Goal: Navigation & Orientation: Find specific page/section

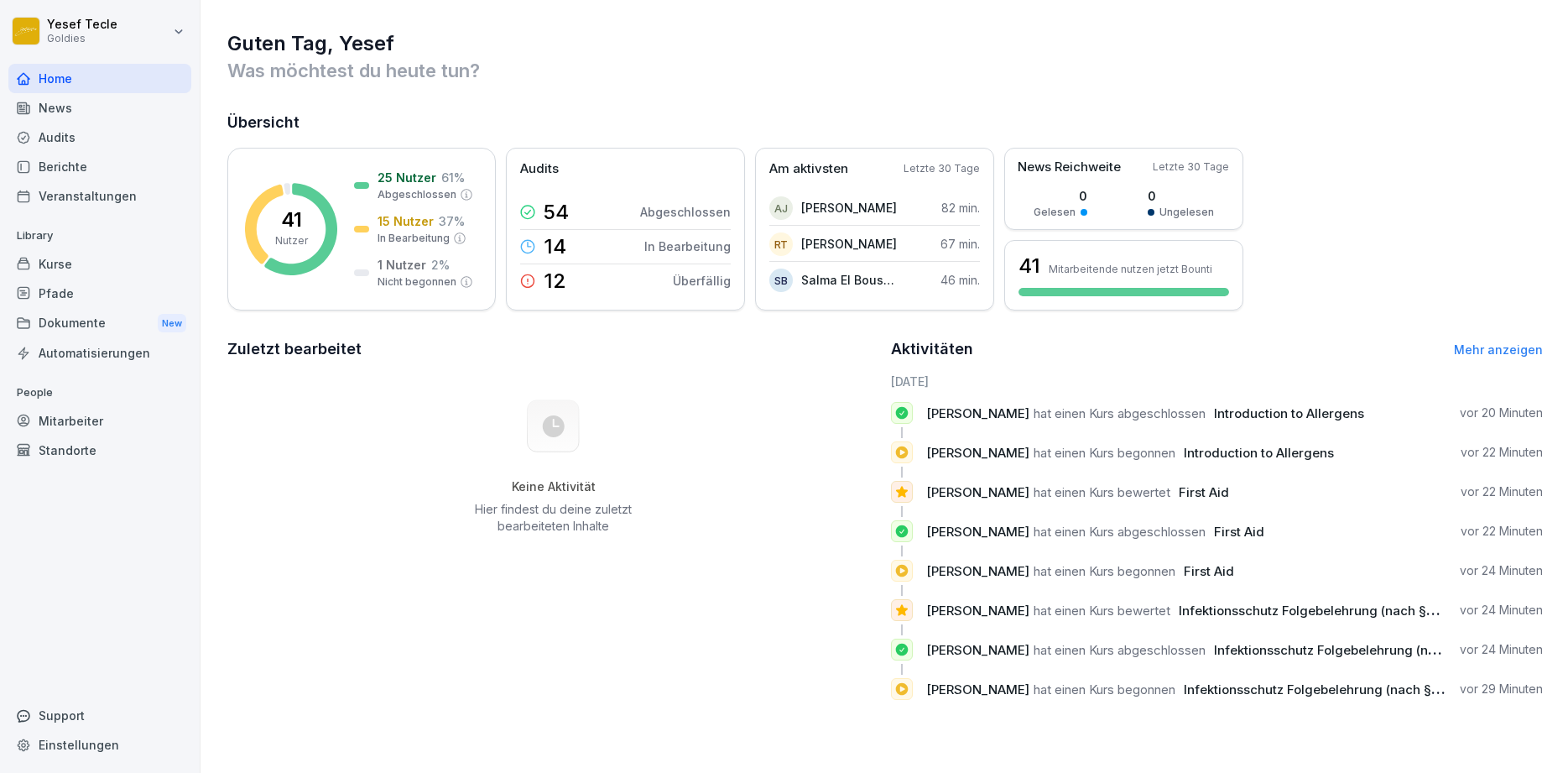
click at [1515, 351] on link "Mehr anzeigen" at bounding box center [1497, 349] width 89 height 14
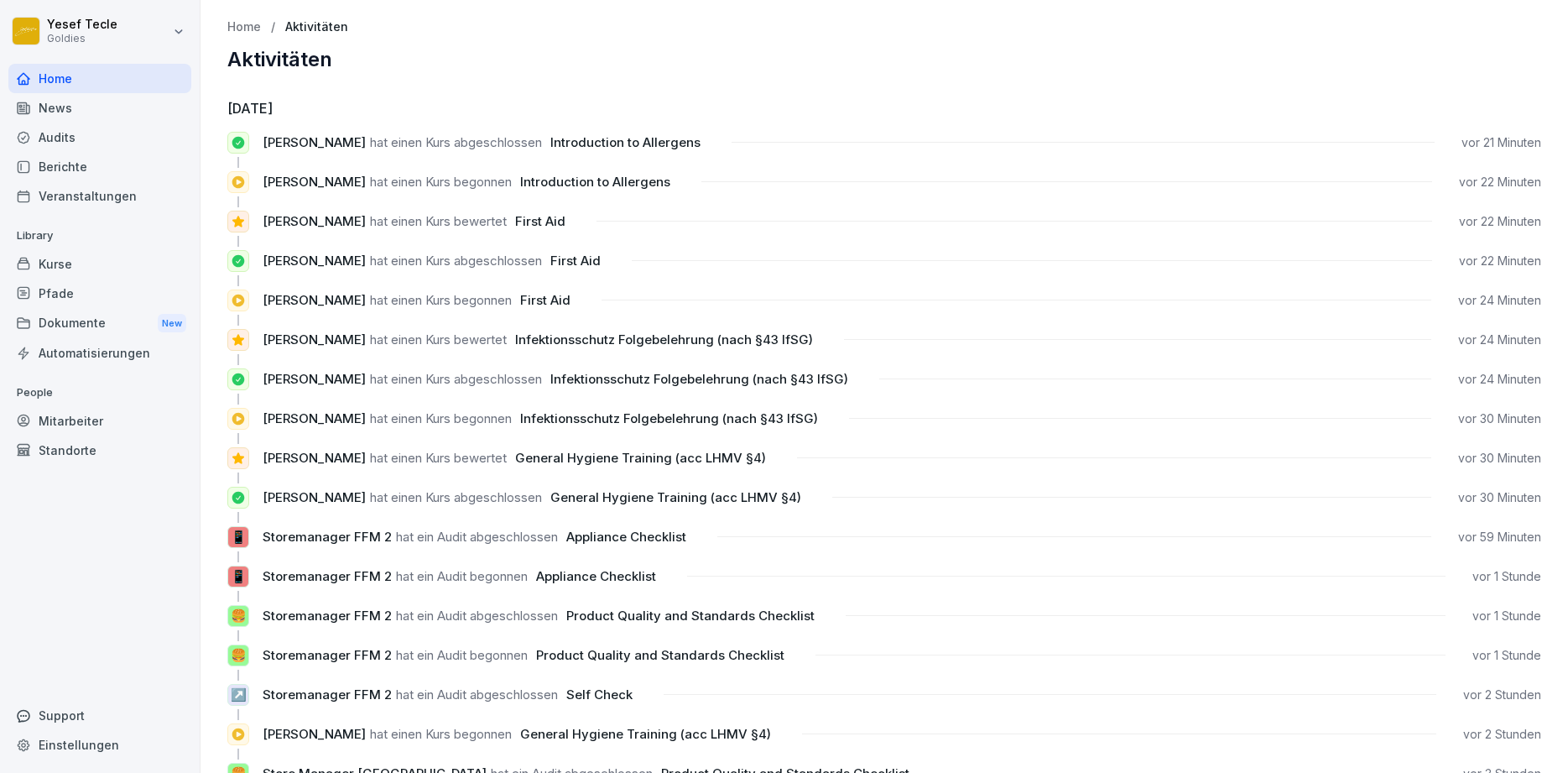
click at [55, 112] on div "News" at bounding box center [99, 107] width 182 height 30
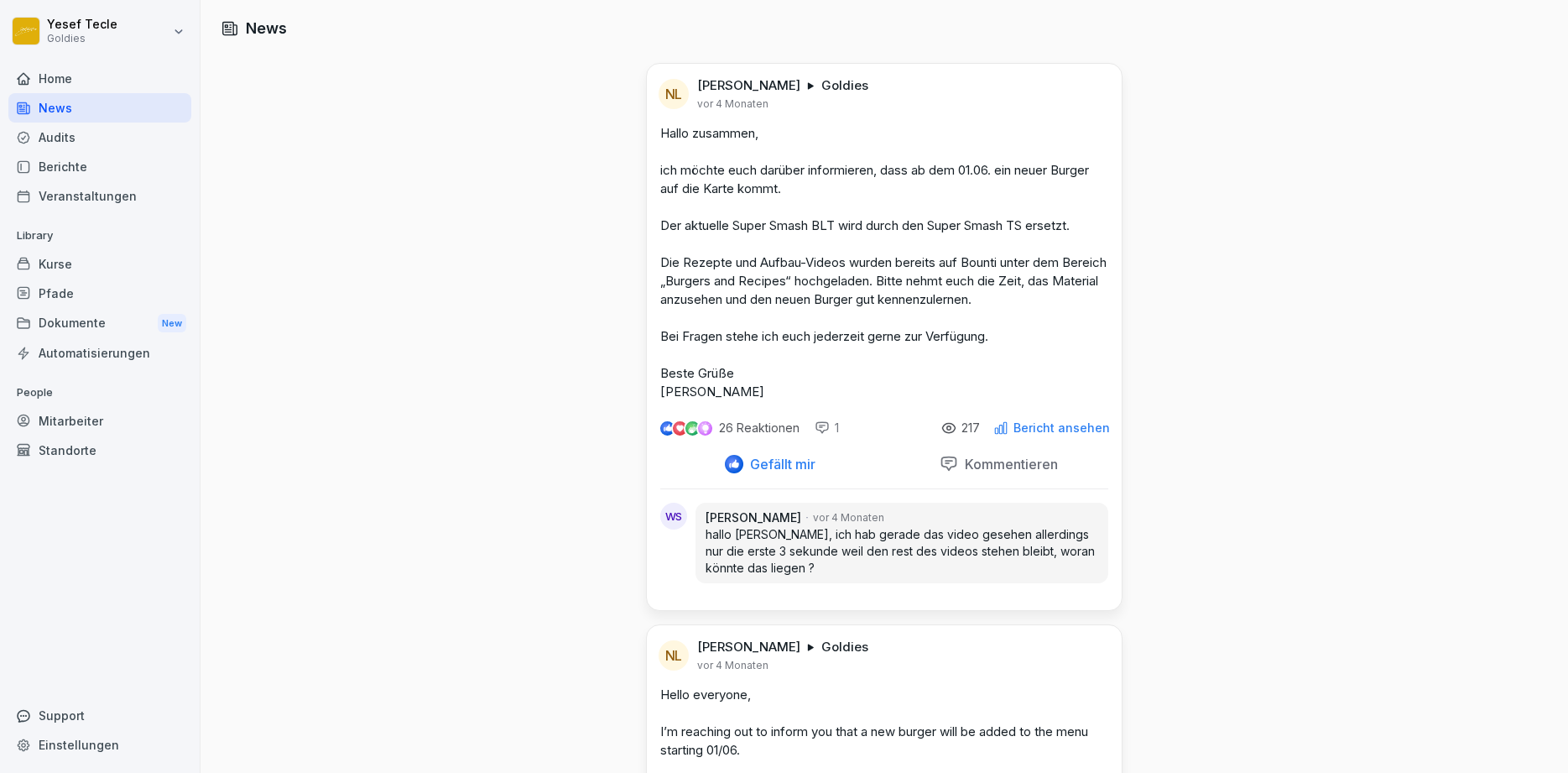
click at [85, 161] on div "Berichte" at bounding box center [99, 166] width 182 height 30
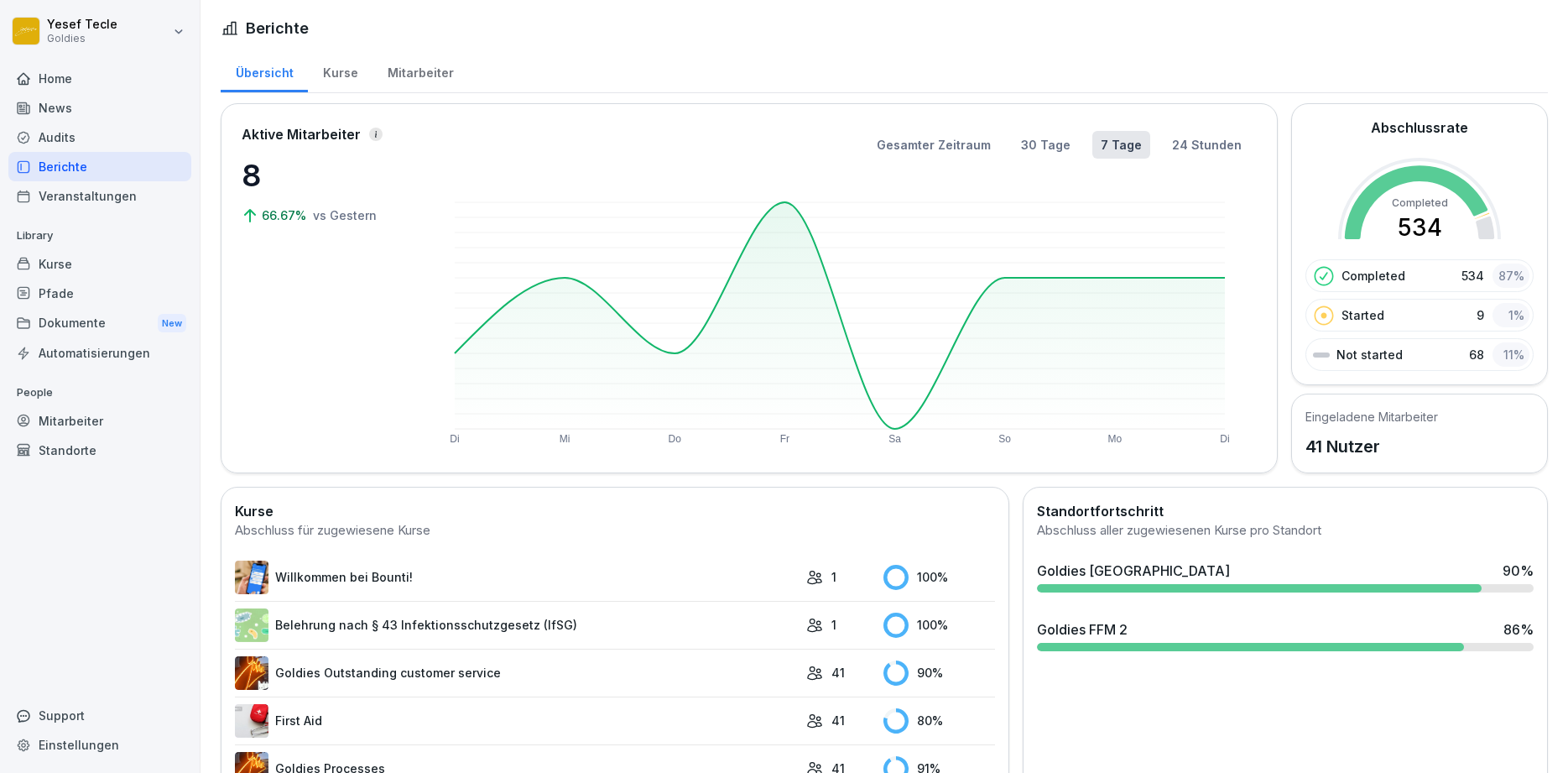
click at [91, 128] on div "Audits" at bounding box center [99, 137] width 182 height 30
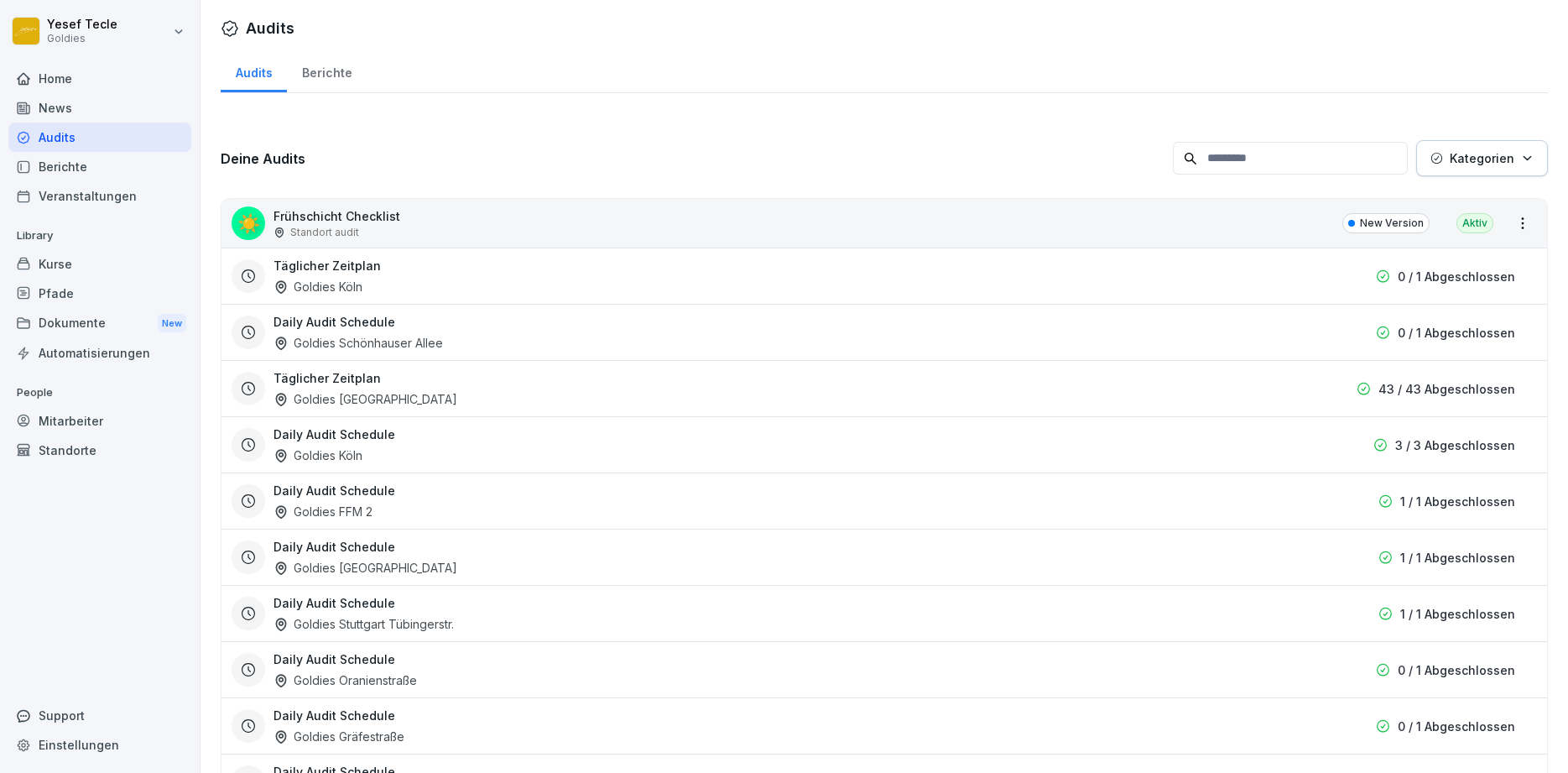
click at [29, 66] on div "Home" at bounding box center [99, 78] width 182 height 30
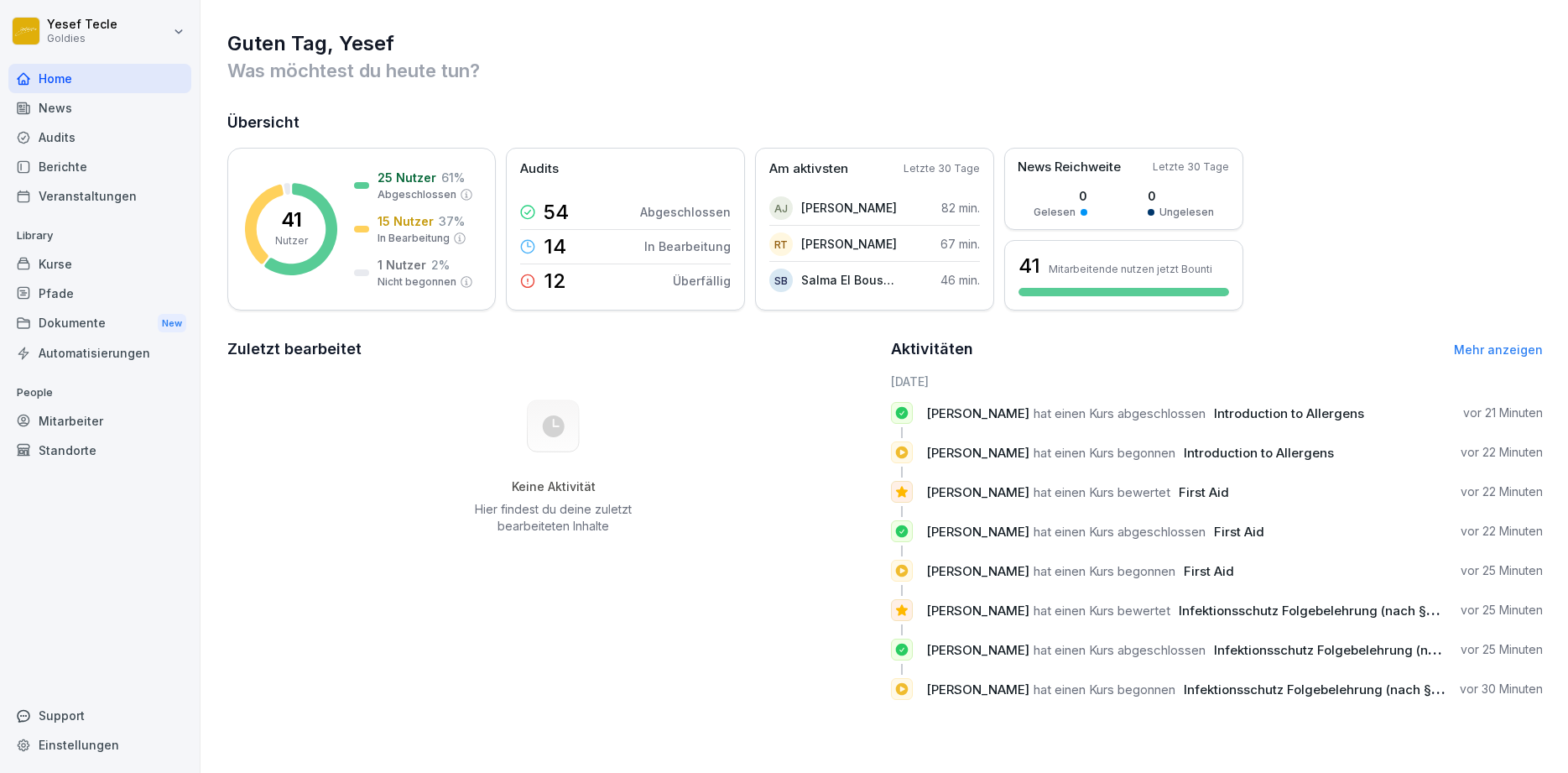
click at [36, 163] on div "Berichte" at bounding box center [99, 166] width 182 height 30
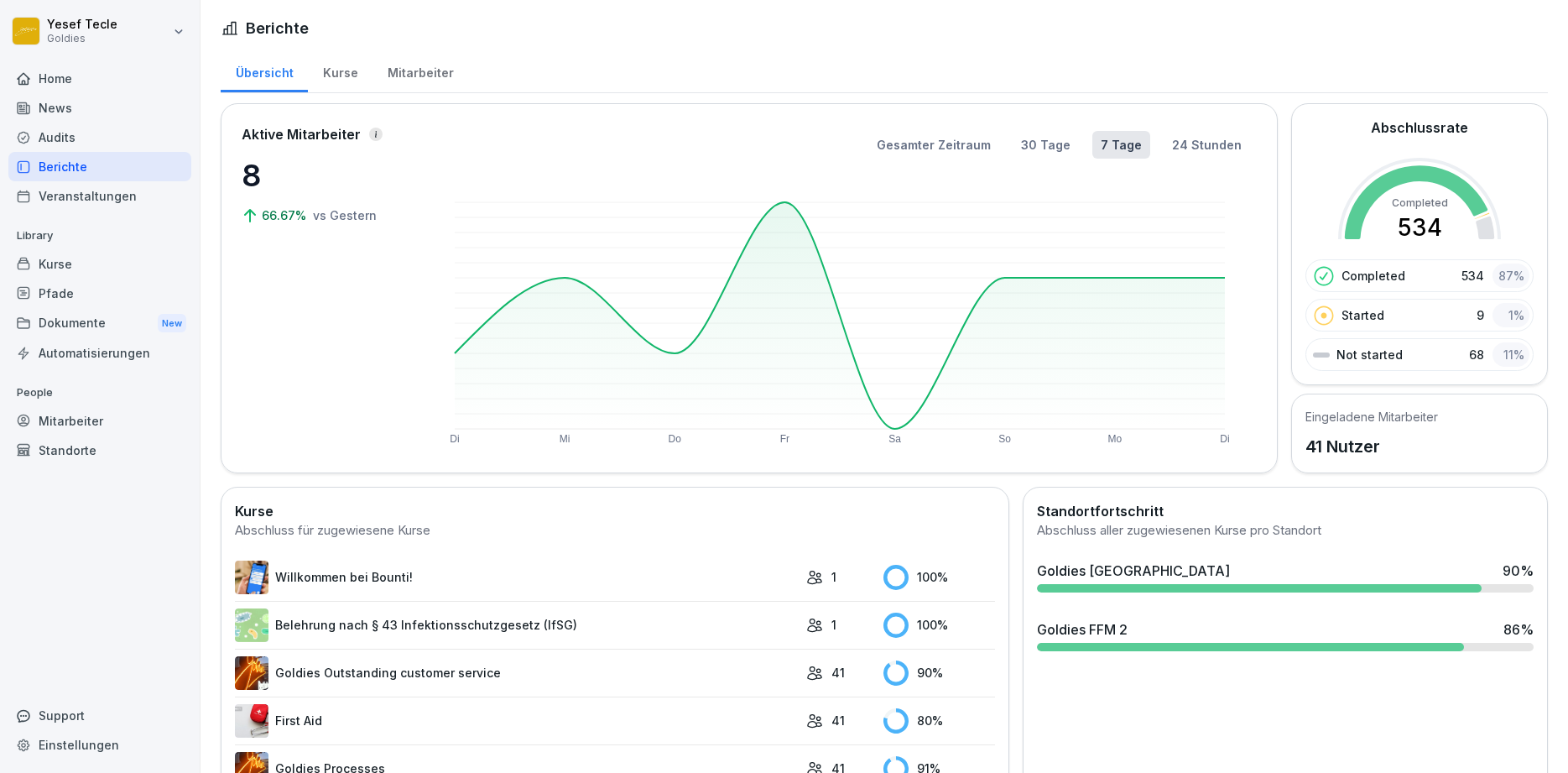
click at [55, 130] on div "Audits" at bounding box center [99, 137] width 182 height 30
click at [44, 135] on div "Audits" at bounding box center [99, 137] width 182 height 30
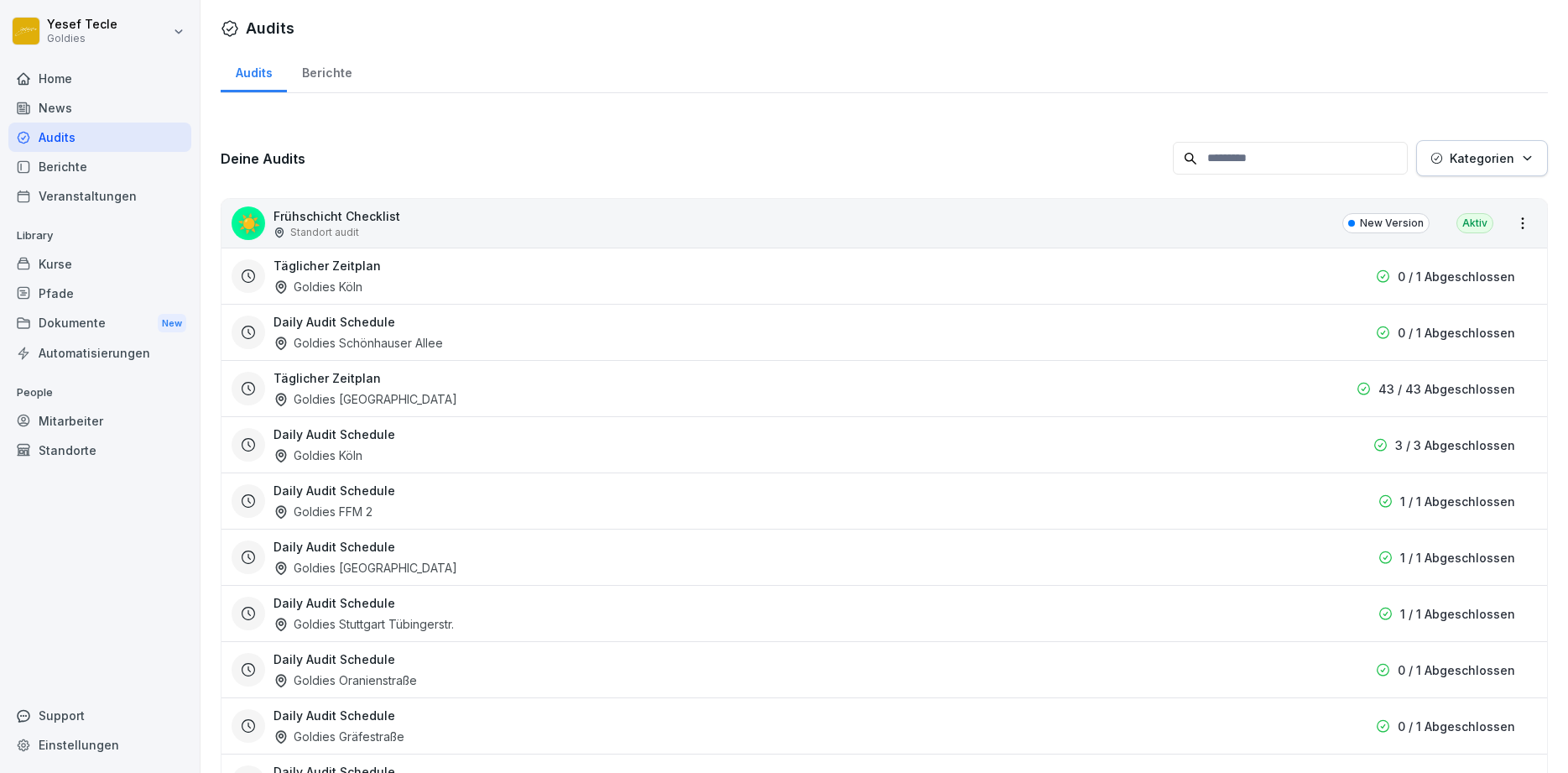
click at [319, 73] on div "Berichte" at bounding box center [326, 71] width 79 height 43
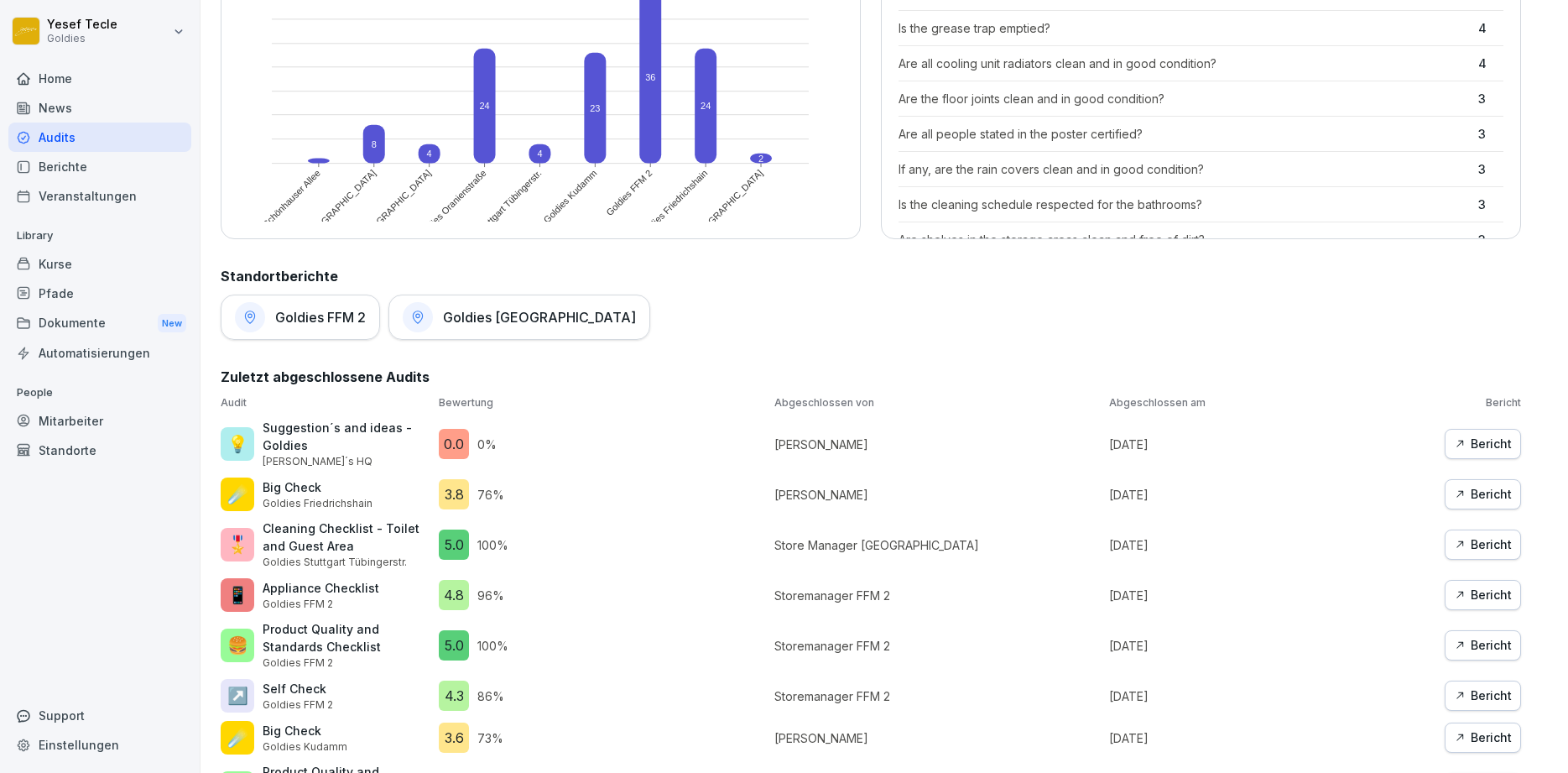
scroll to position [985, 0]
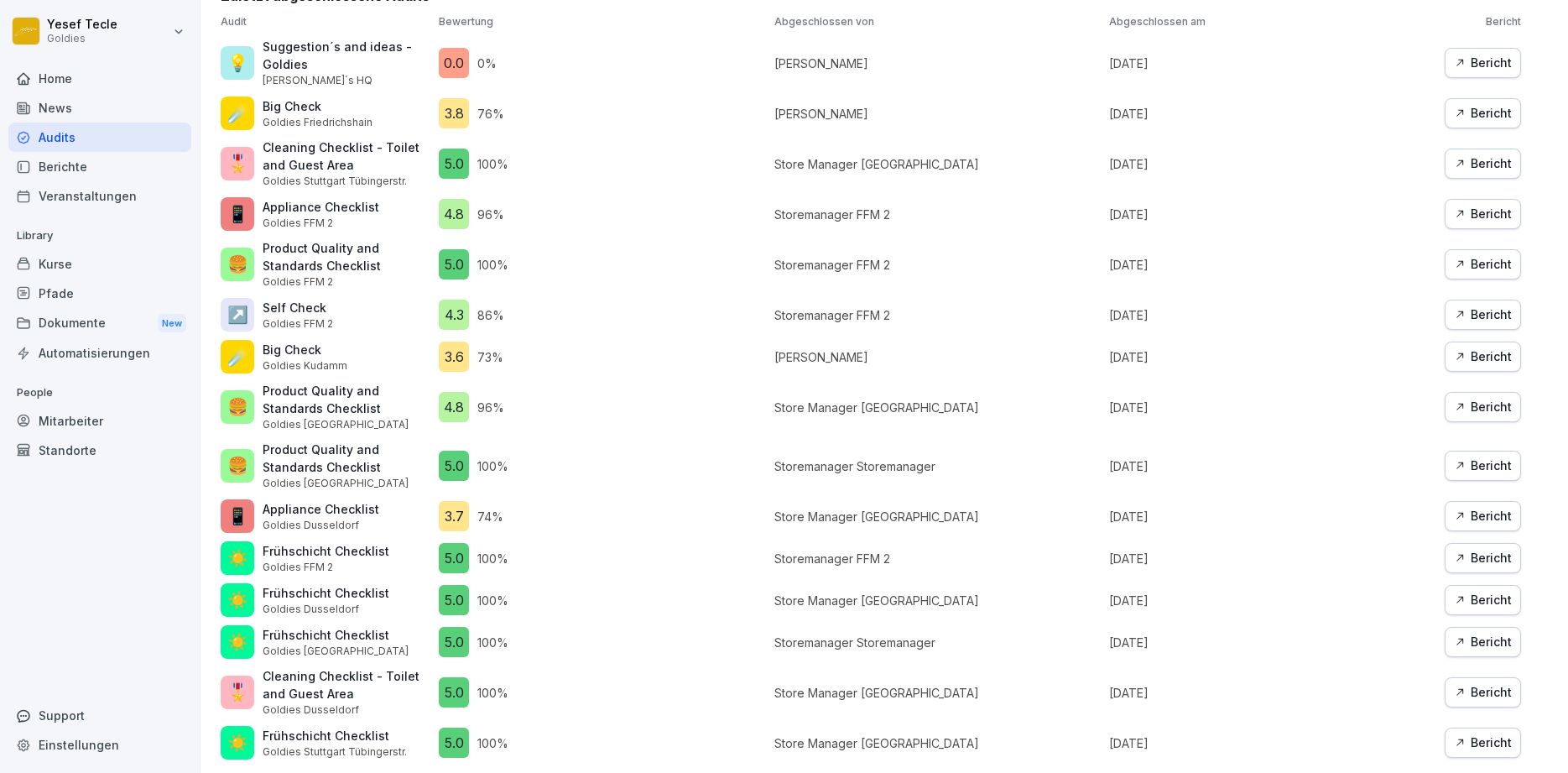
click at [1465, 319] on icon "button" at bounding box center [1459, 314] width 11 height 11
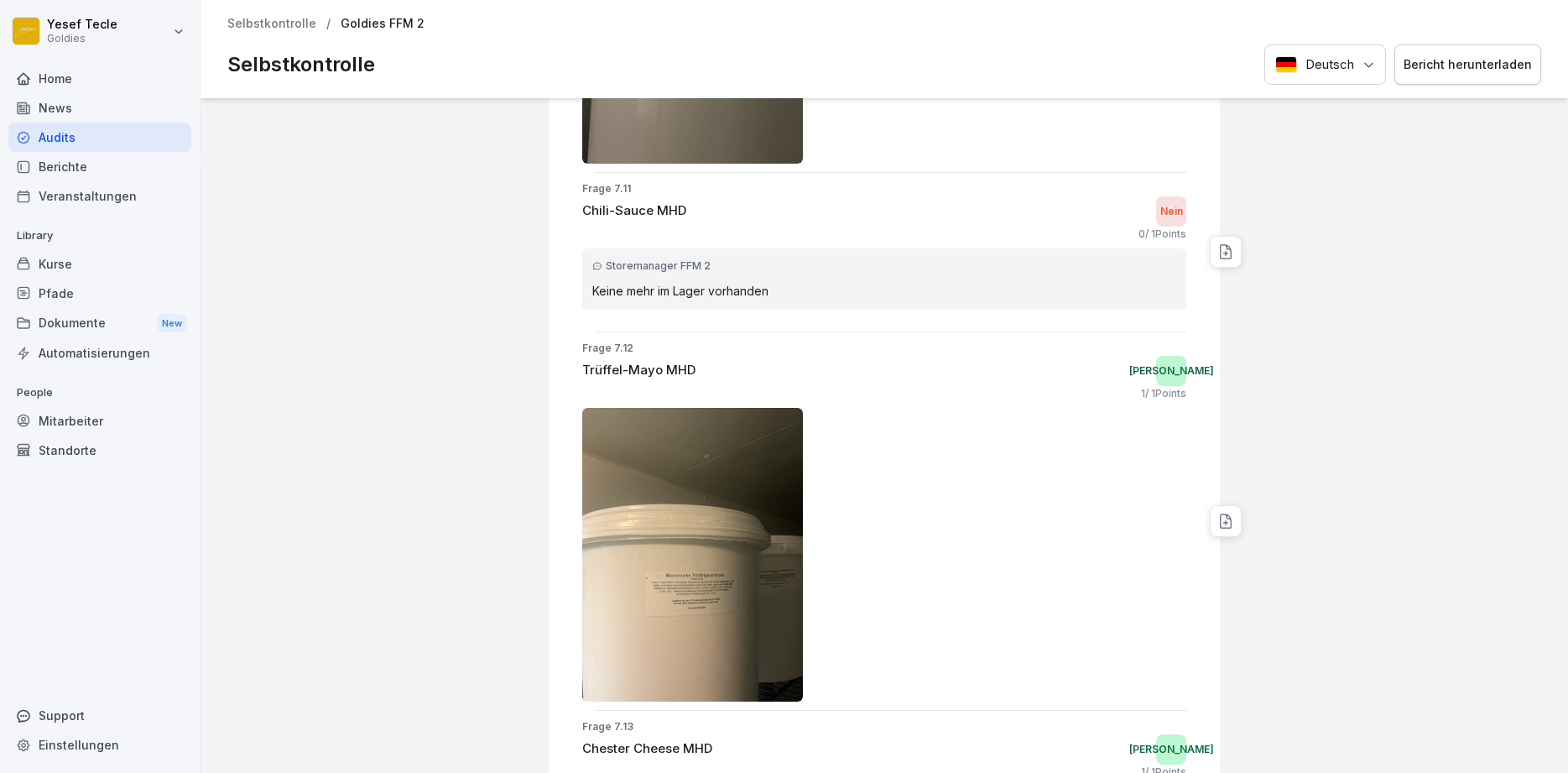
scroll to position [13796, 0]
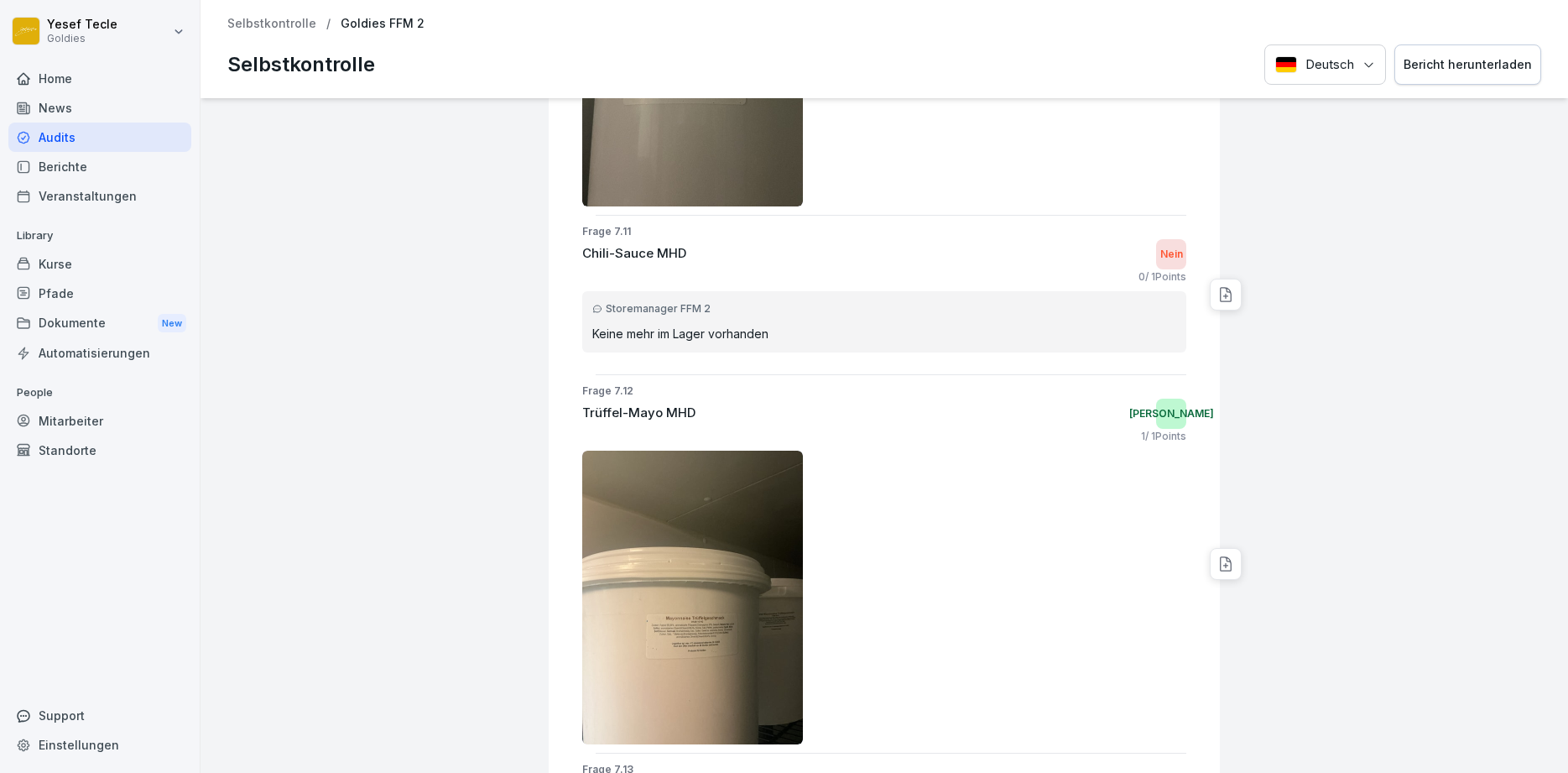
click at [666, 342] on div "Storemanager FFM 2 Keine mehr im Lager vorhanden" at bounding box center [884, 322] width 604 height 61
click at [667, 342] on div "Storemanager FFM 2 Keine mehr im Lager vorhanden" at bounding box center [884, 322] width 604 height 61
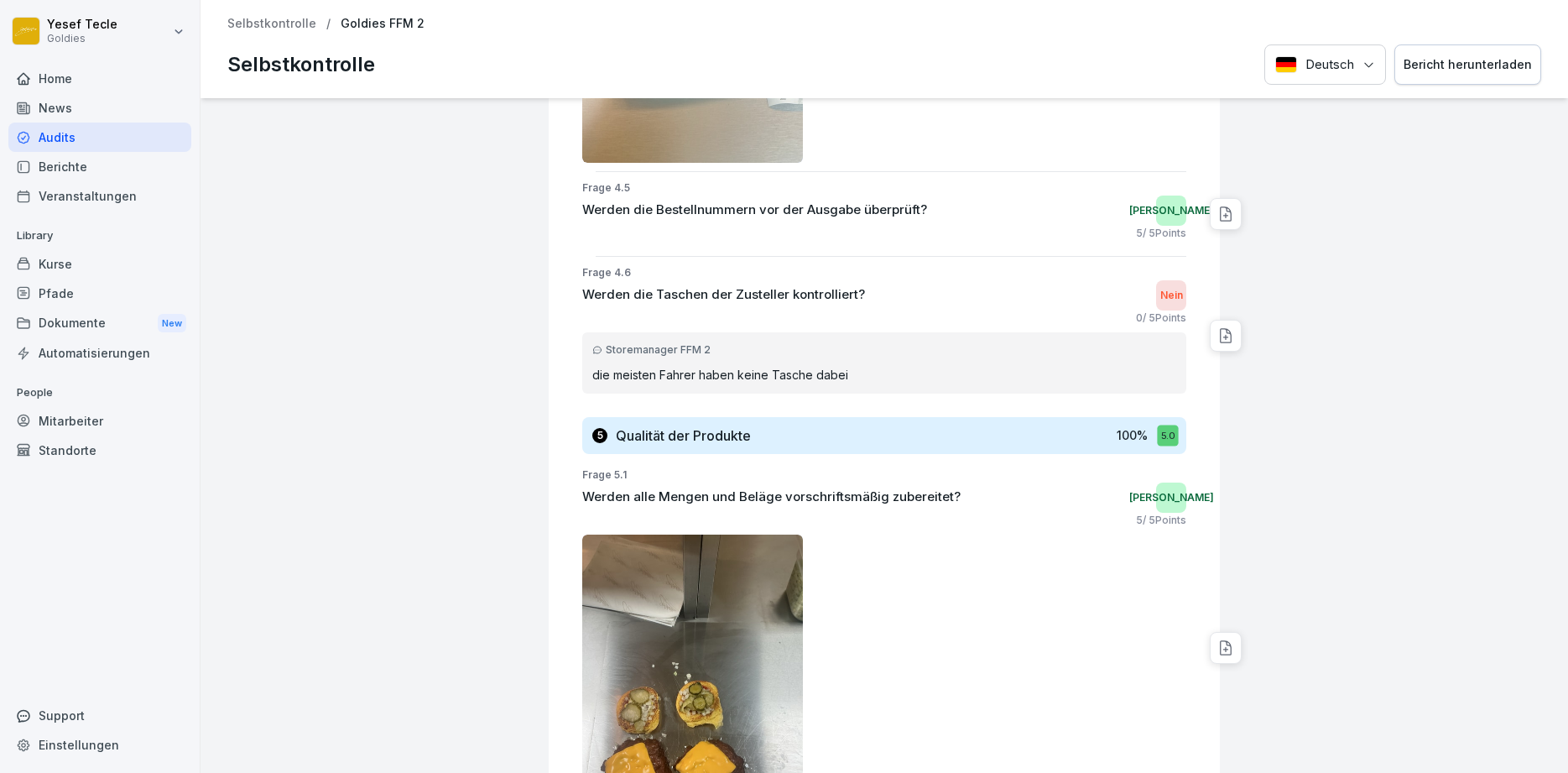
scroll to position [6316, 0]
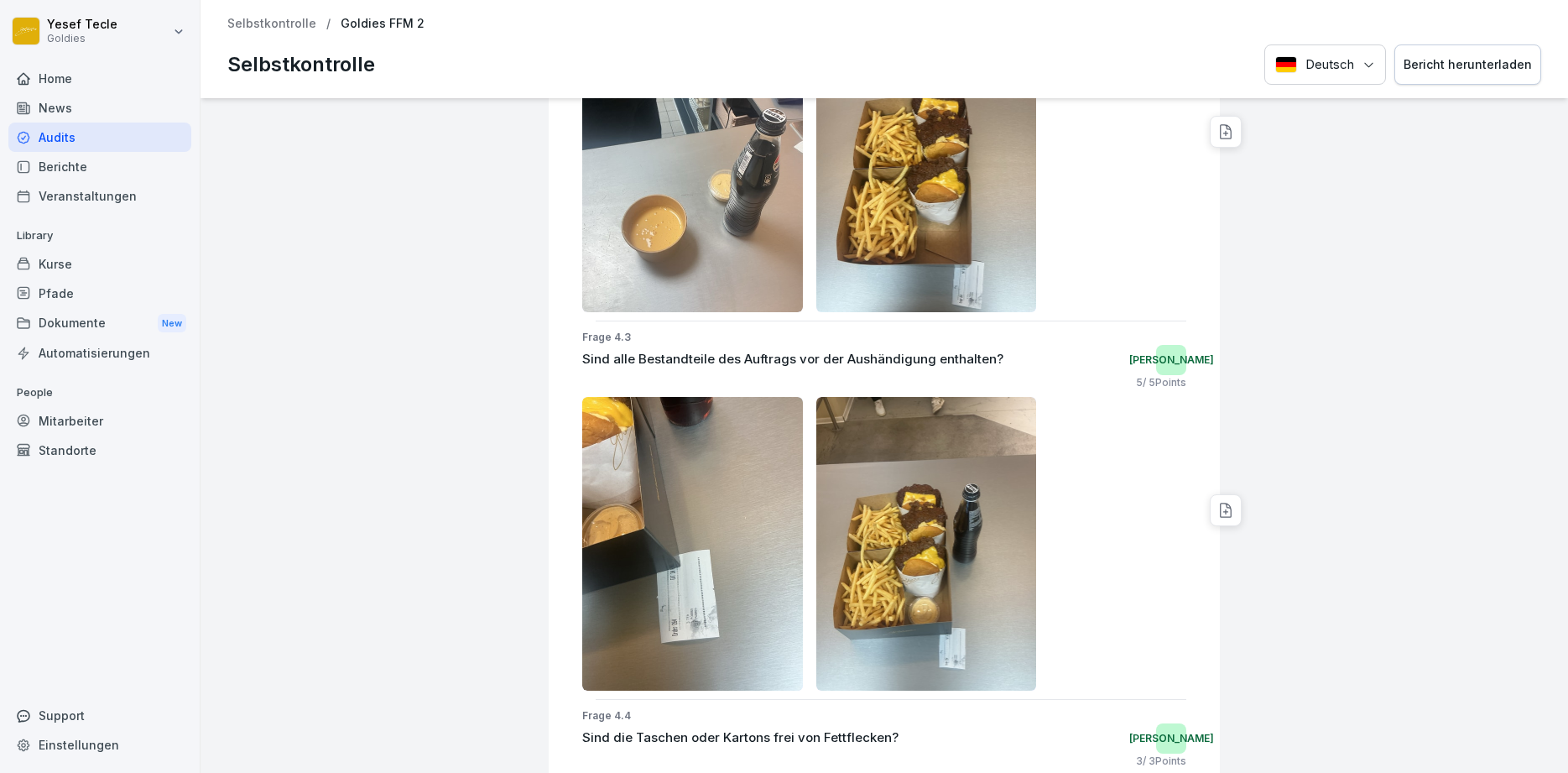
click at [47, 91] on div "Home" at bounding box center [99, 78] width 182 height 30
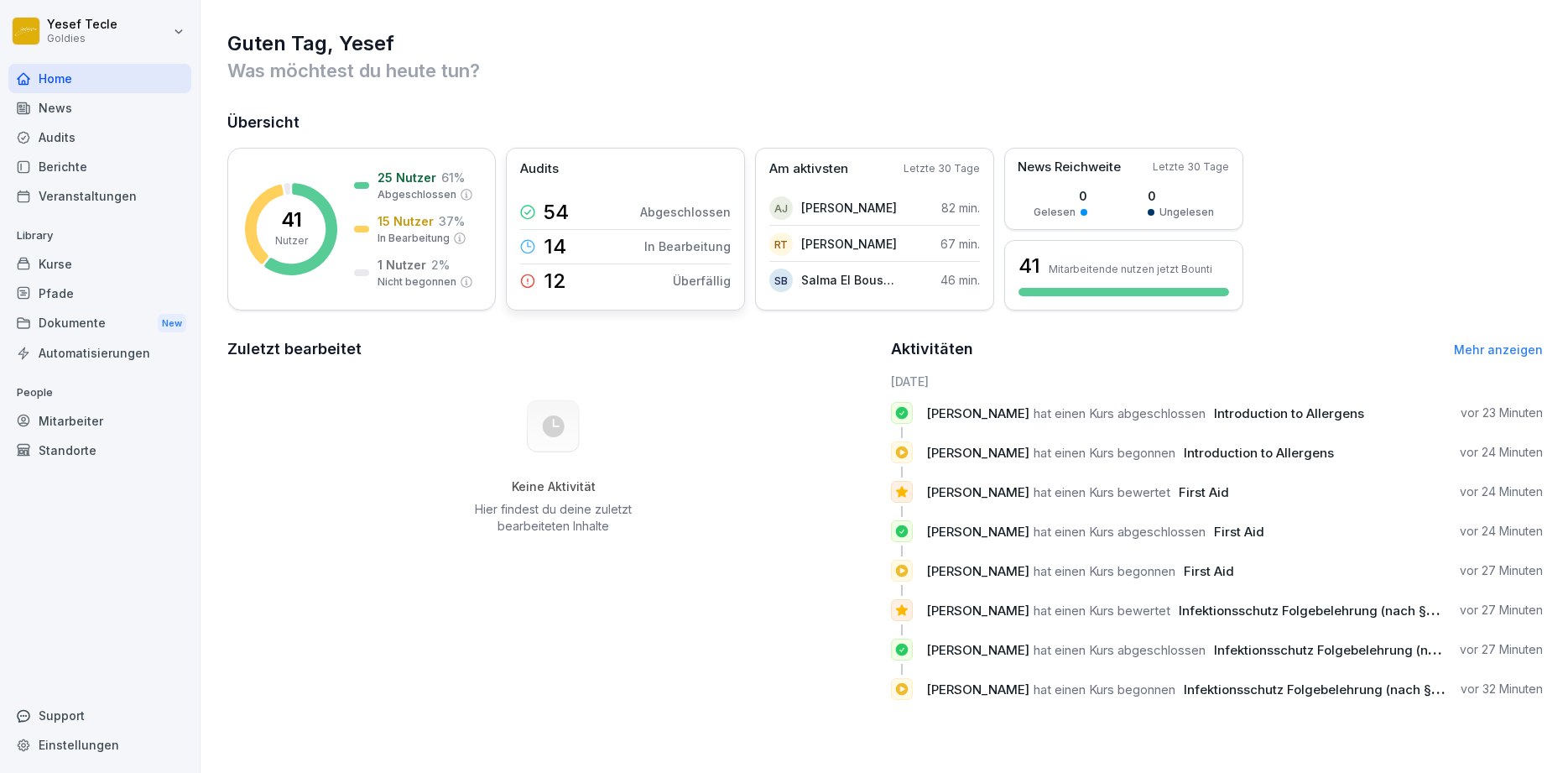
click at [563, 278] on p "12" at bounding box center [555, 281] width 23 height 20
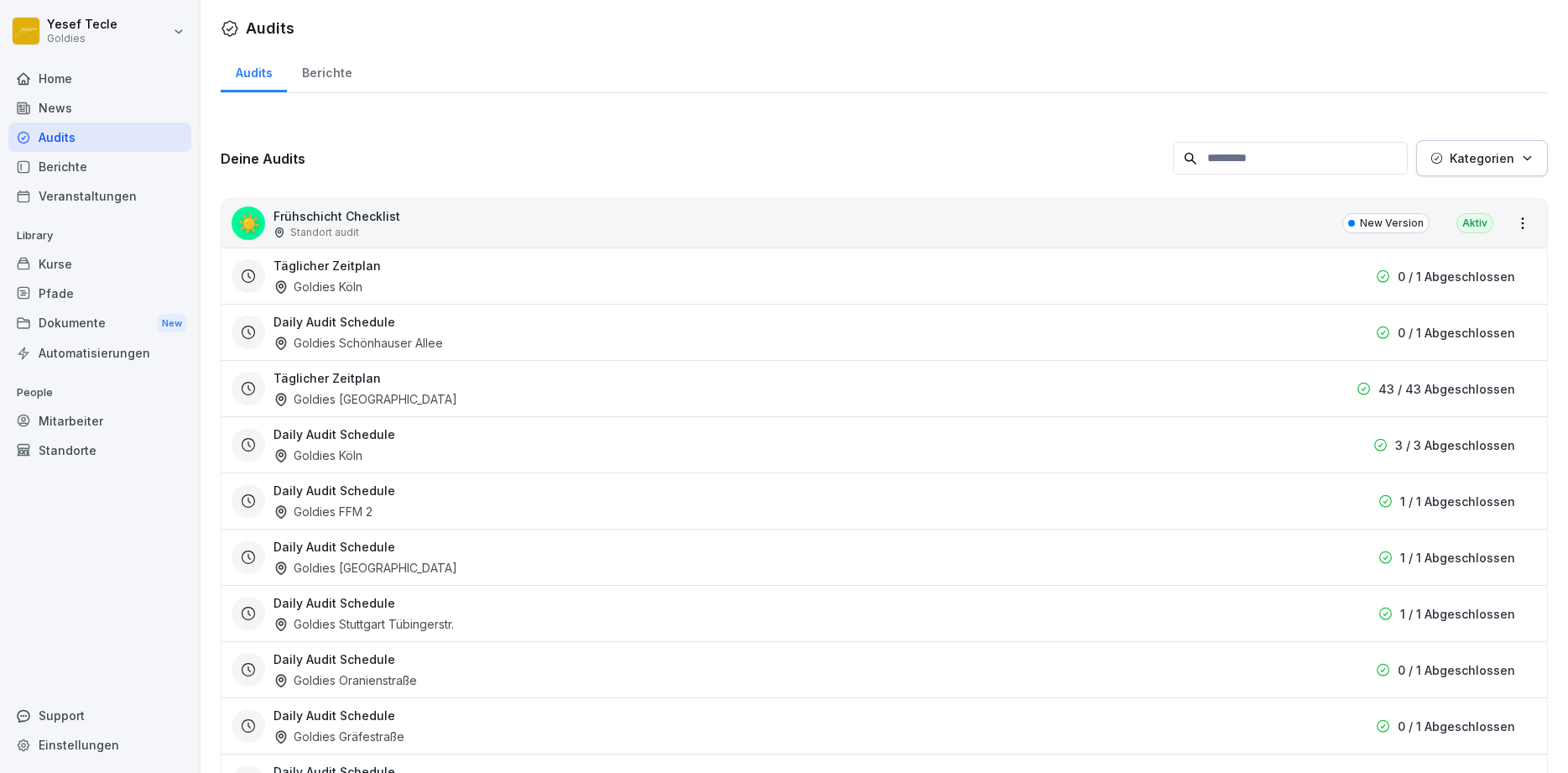
click at [549, 286] on div "Täglicher Zeitplan Goldies [GEOGRAPHIC_DATA]" at bounding box center [789, 276] width 1031 height 38
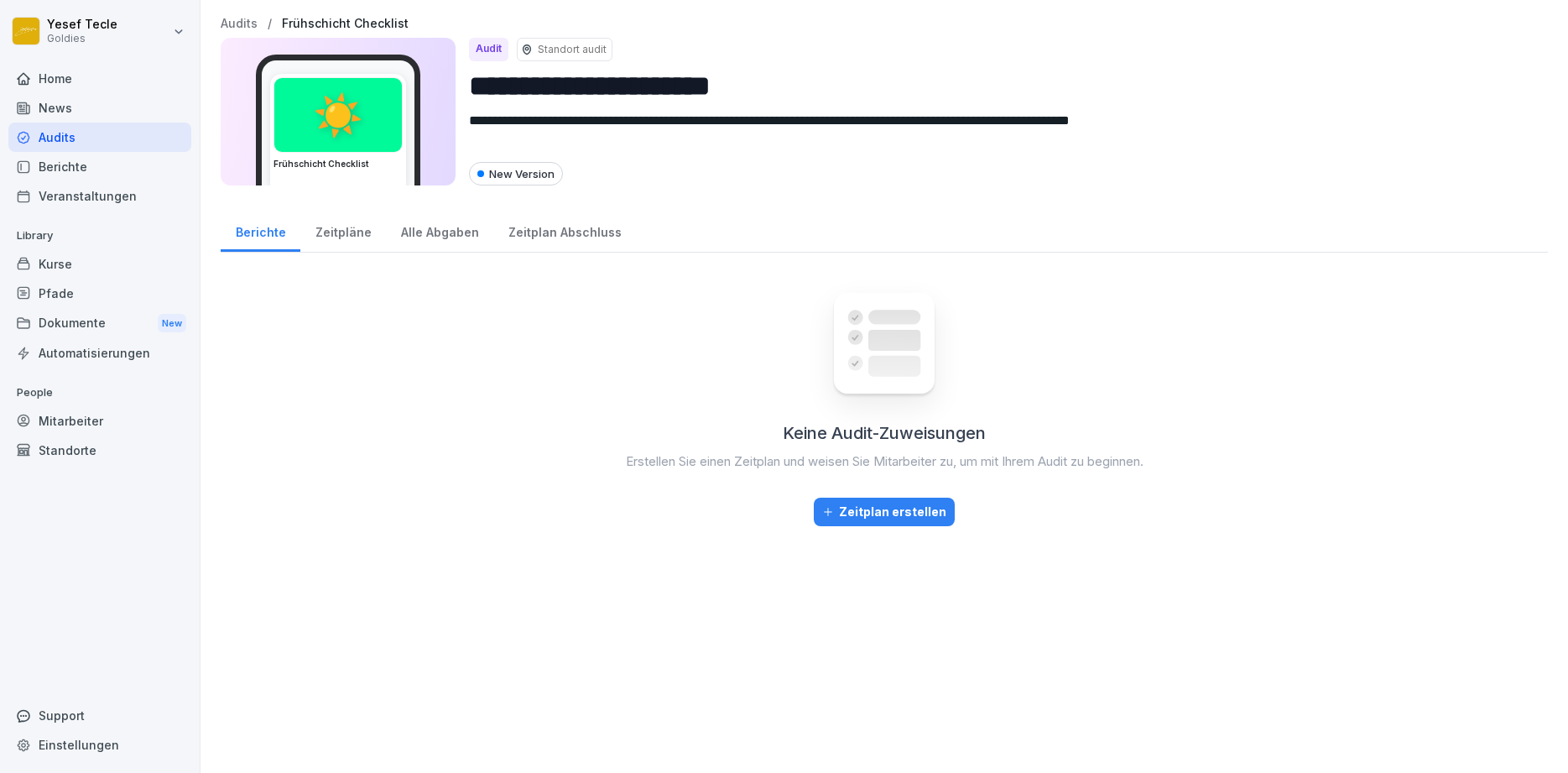
click at [315, 236] on div "Zeitpläne" at bounding box center [343, 230] width 86 height 43
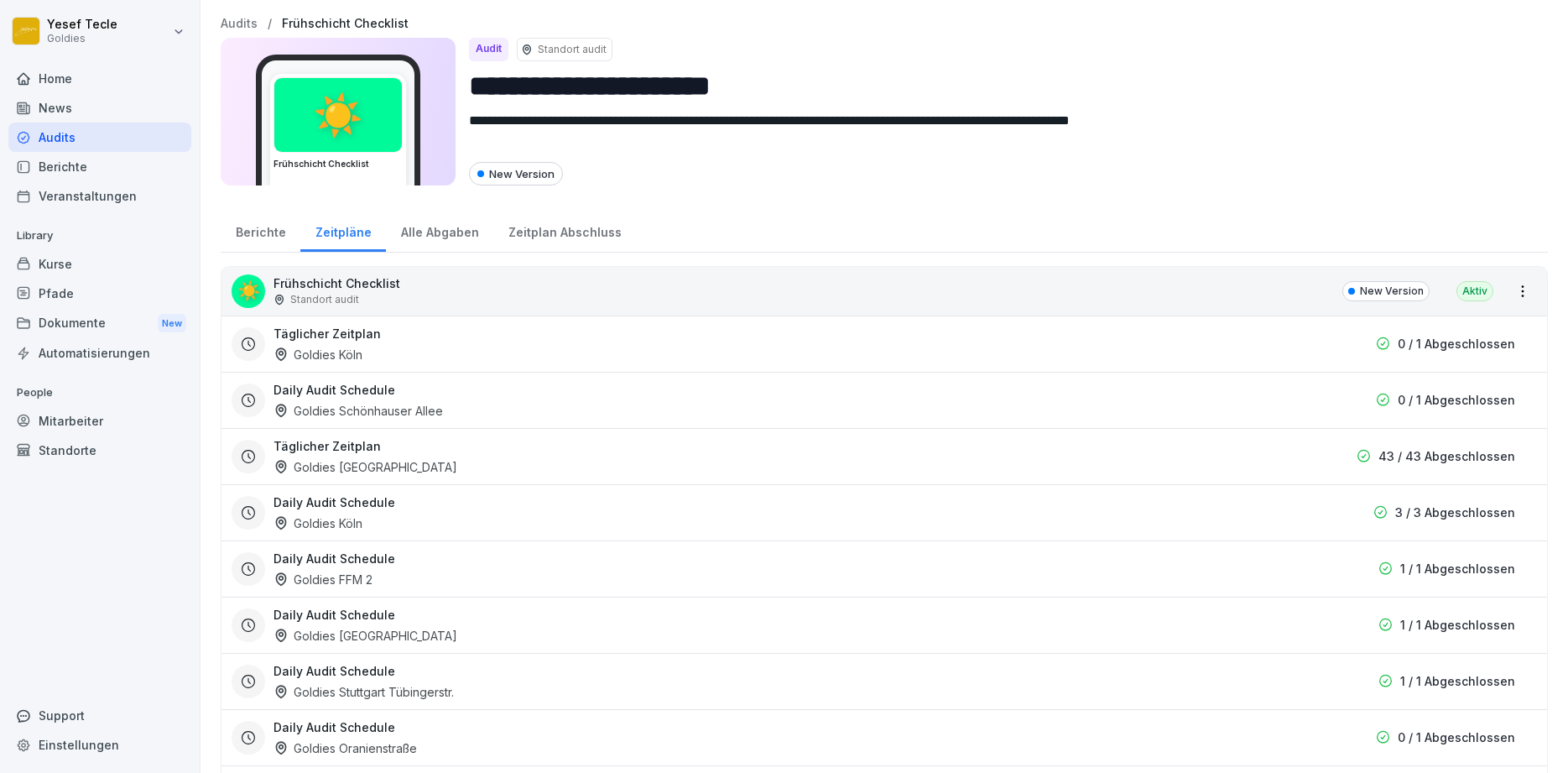
click at [408, 233] on div "Alle Abgaben" at bounding box center [439, 230] width 107 height 43
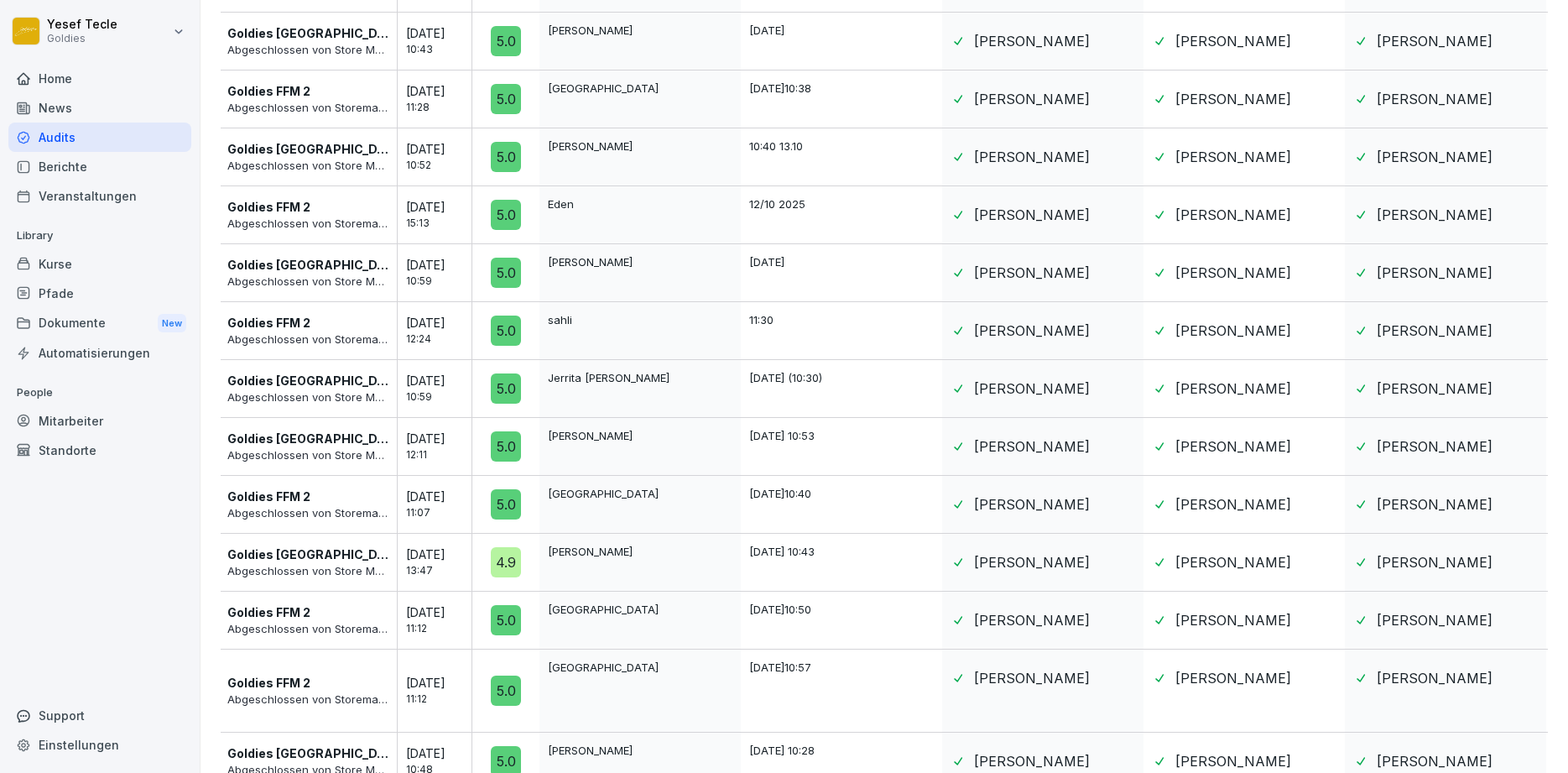
scroll to position [285, 0]
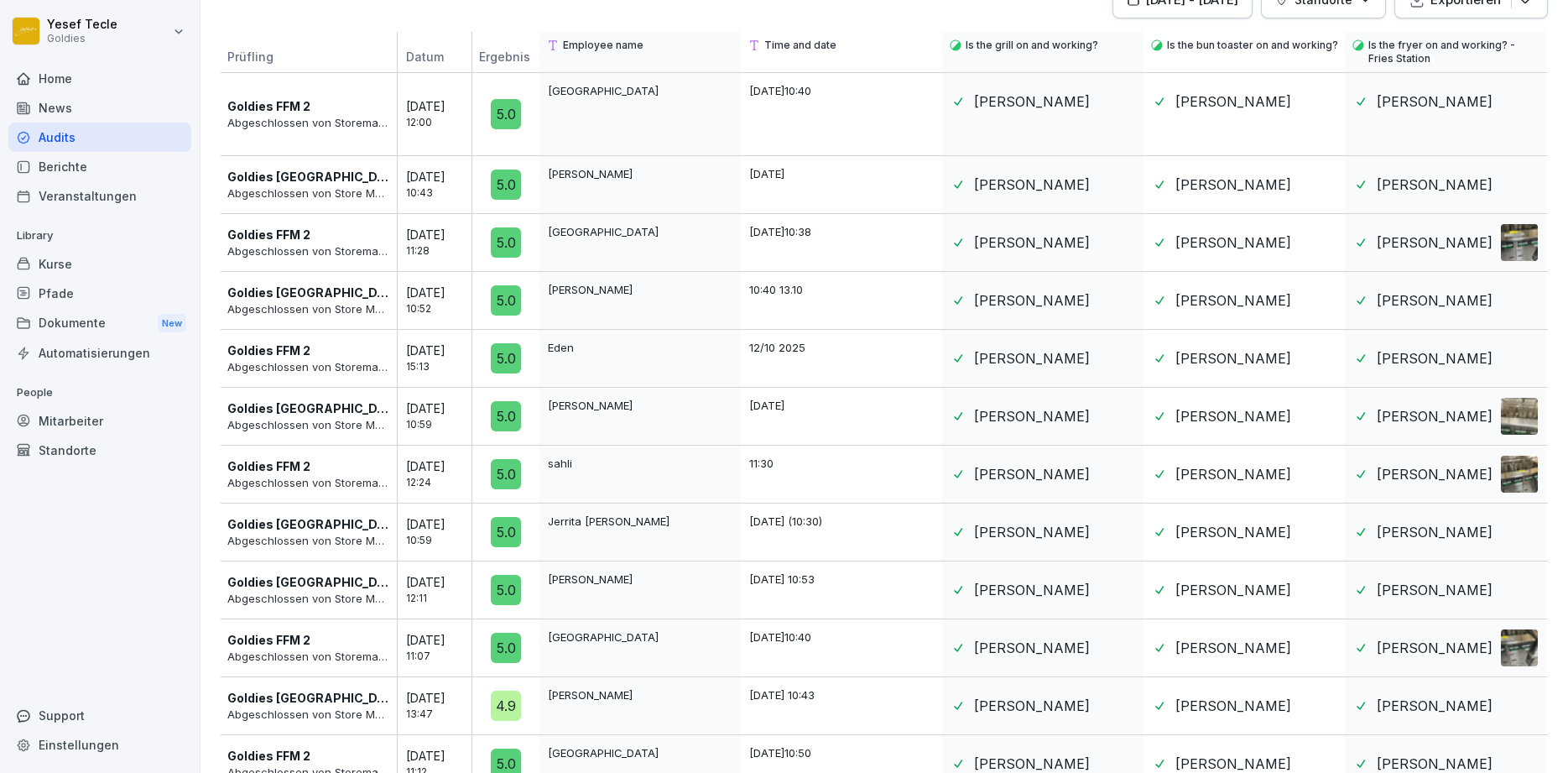
click at [289, 260] on div "Goldies FFM 2 Abgeschlossen von Storemanager FFM 2 [DATE] 11:28" at bounding box center [346, 243] width 251 height 58
click at [366, 266] on div "Goldies FFM 2 Abgeschlossen von Storemanager FFM 2 [DATE] 11:28" at bounding box center [346, 243] width 251 height 58
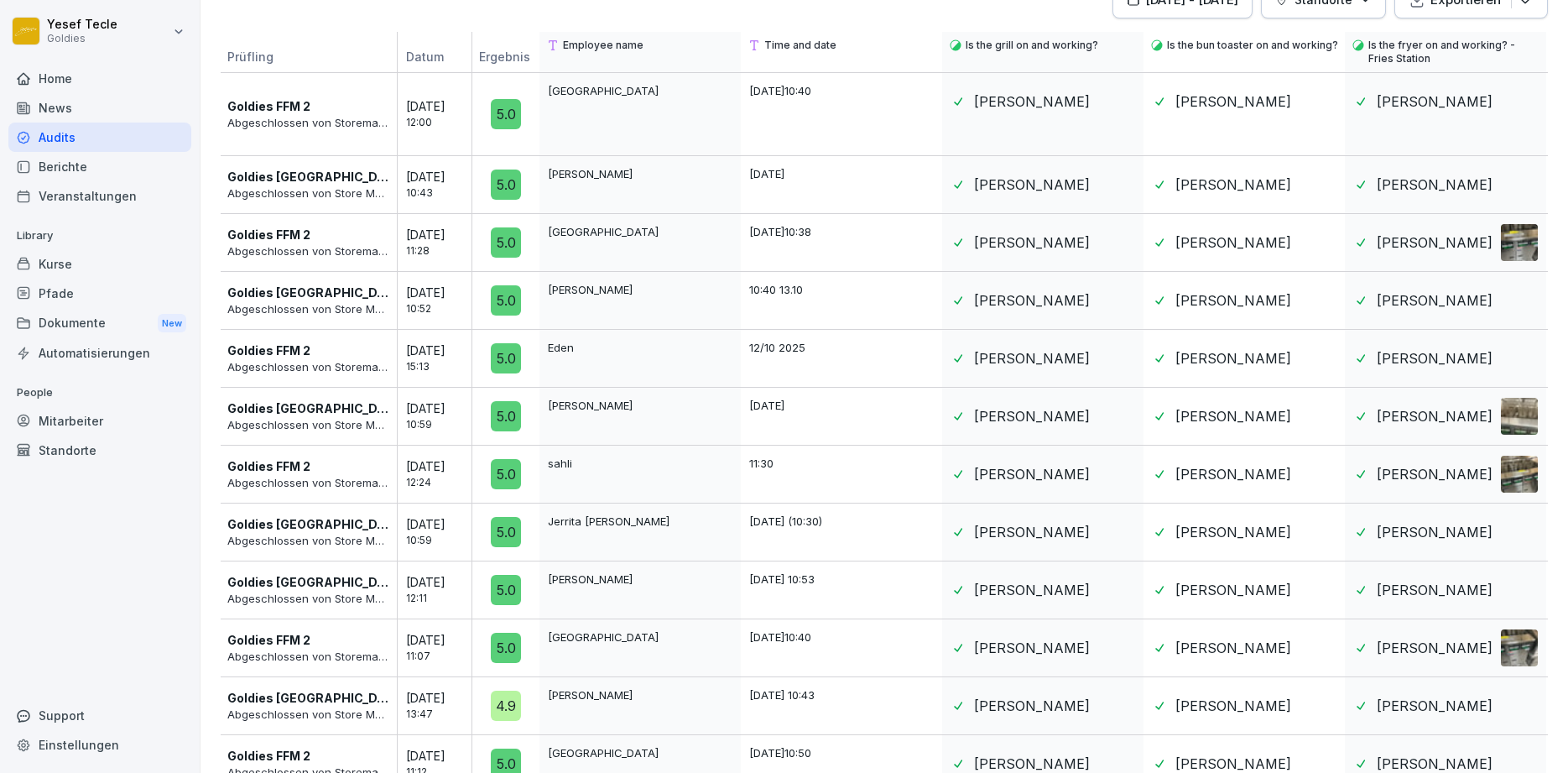
click at [295, 323] on div "Goldies FFM Stiftstraße Abgeschlossen von Store Manager [GEOGRAPHIC_DATA] [DATE…" at bounding box center [346, 301] width 251 height 58
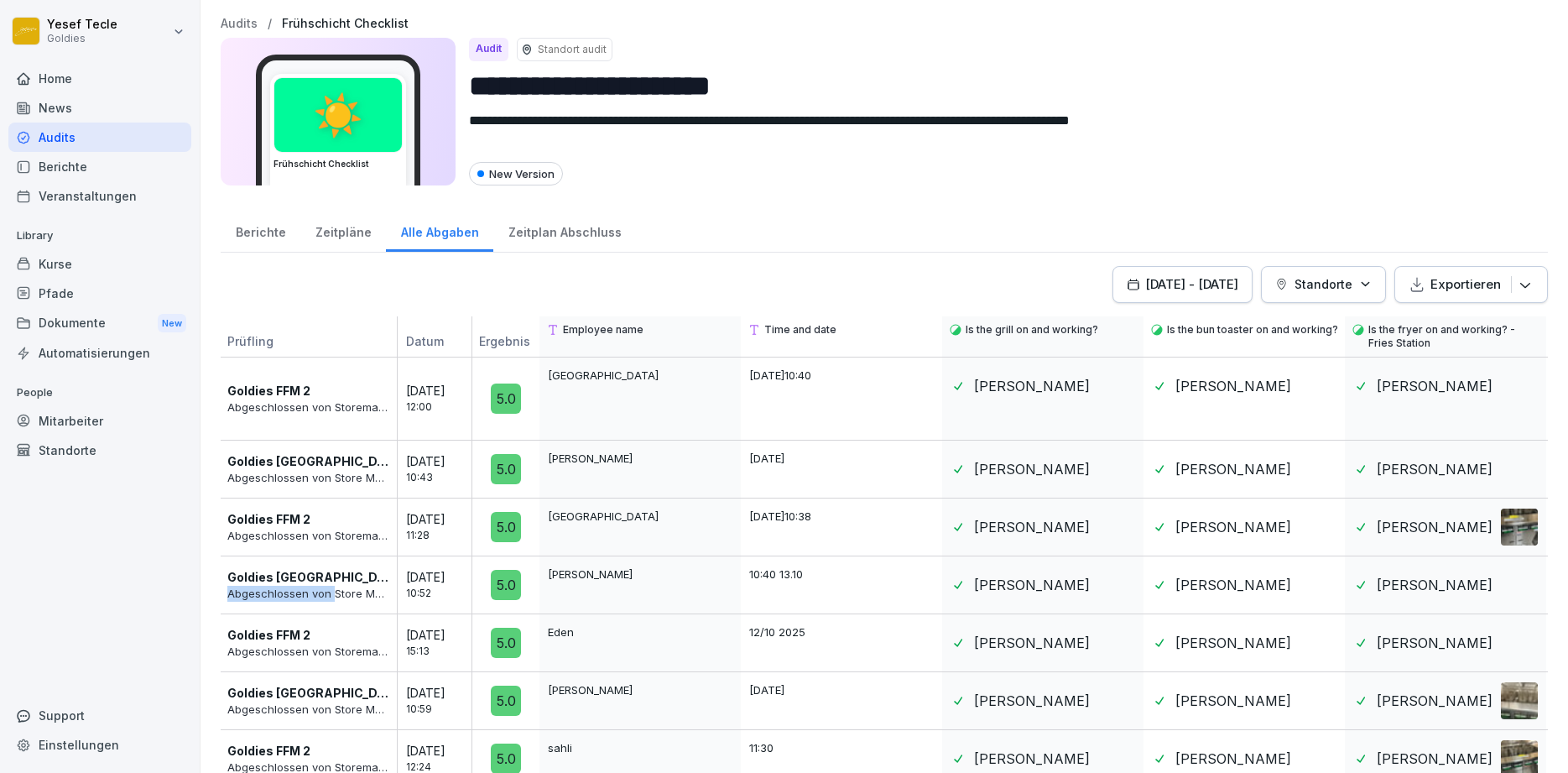
click at [539, 225] on div "Zeitplan Abschluss" at bounding box center [563, 230] width 142 height 43
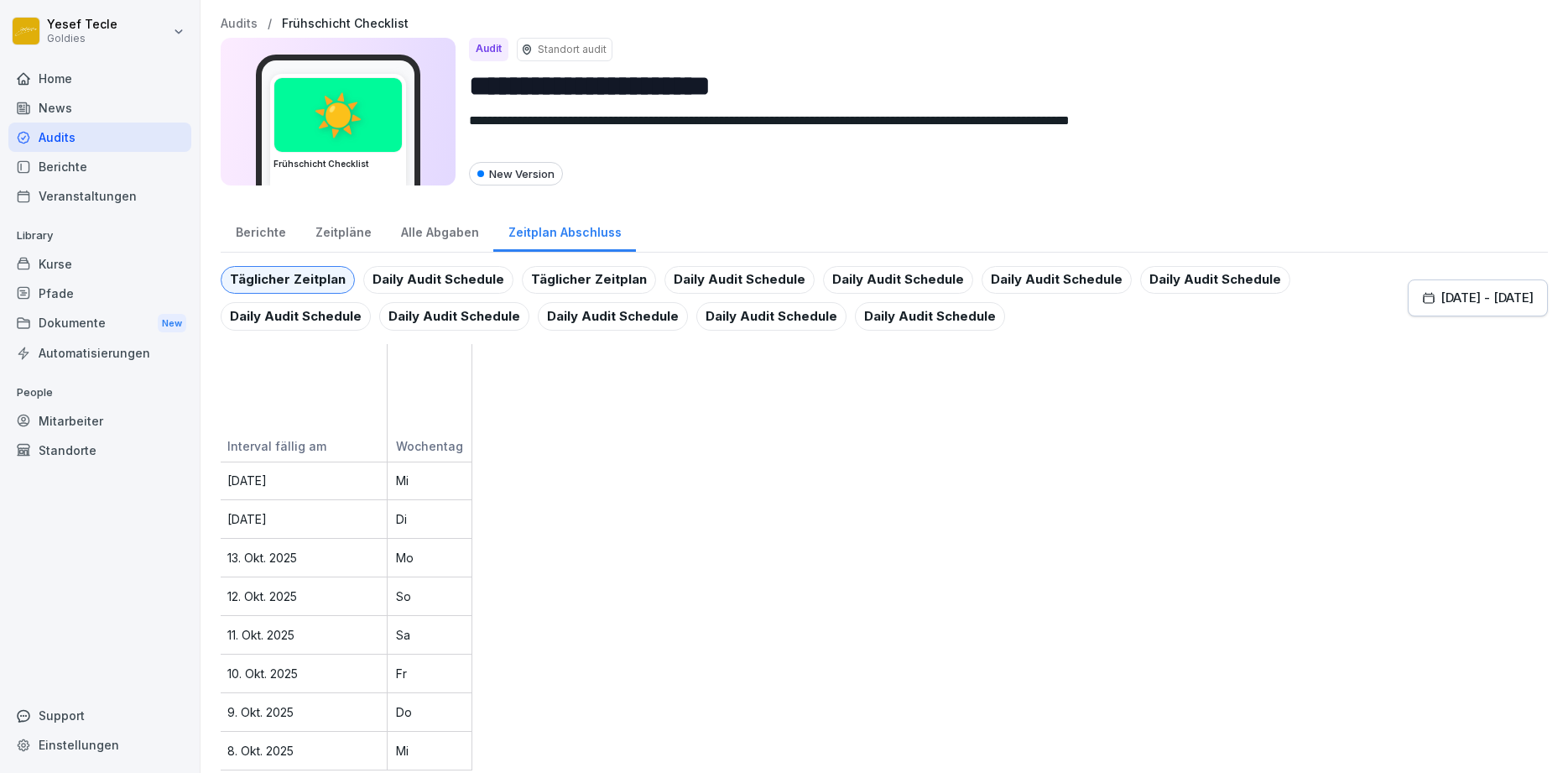
click at [61, 82] on div "Home" at bounding box center [99, 78] width 182 height 30
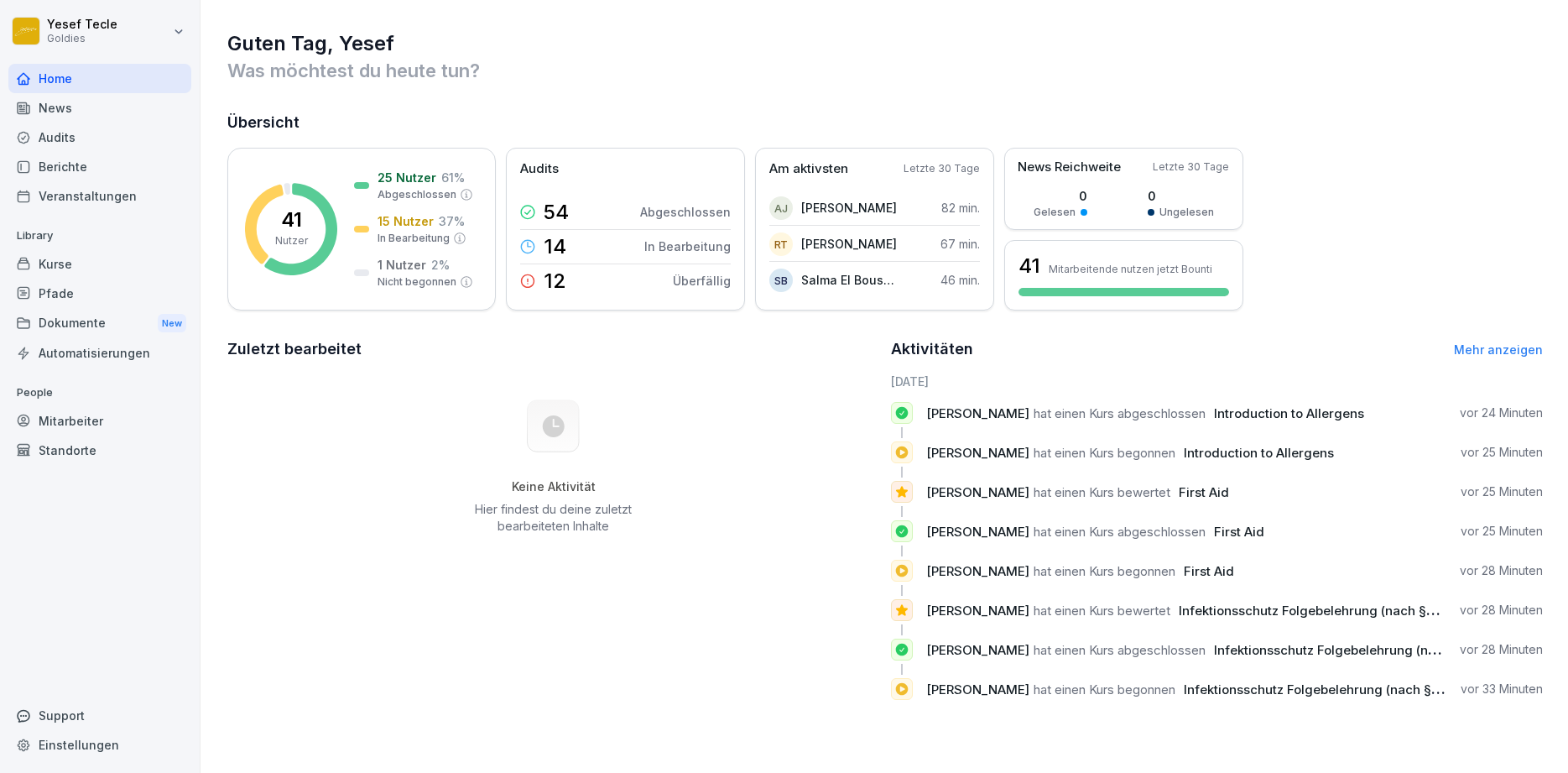
click at [47, 114] on div "News" at bounding box center [99, 107] width 182 height 30
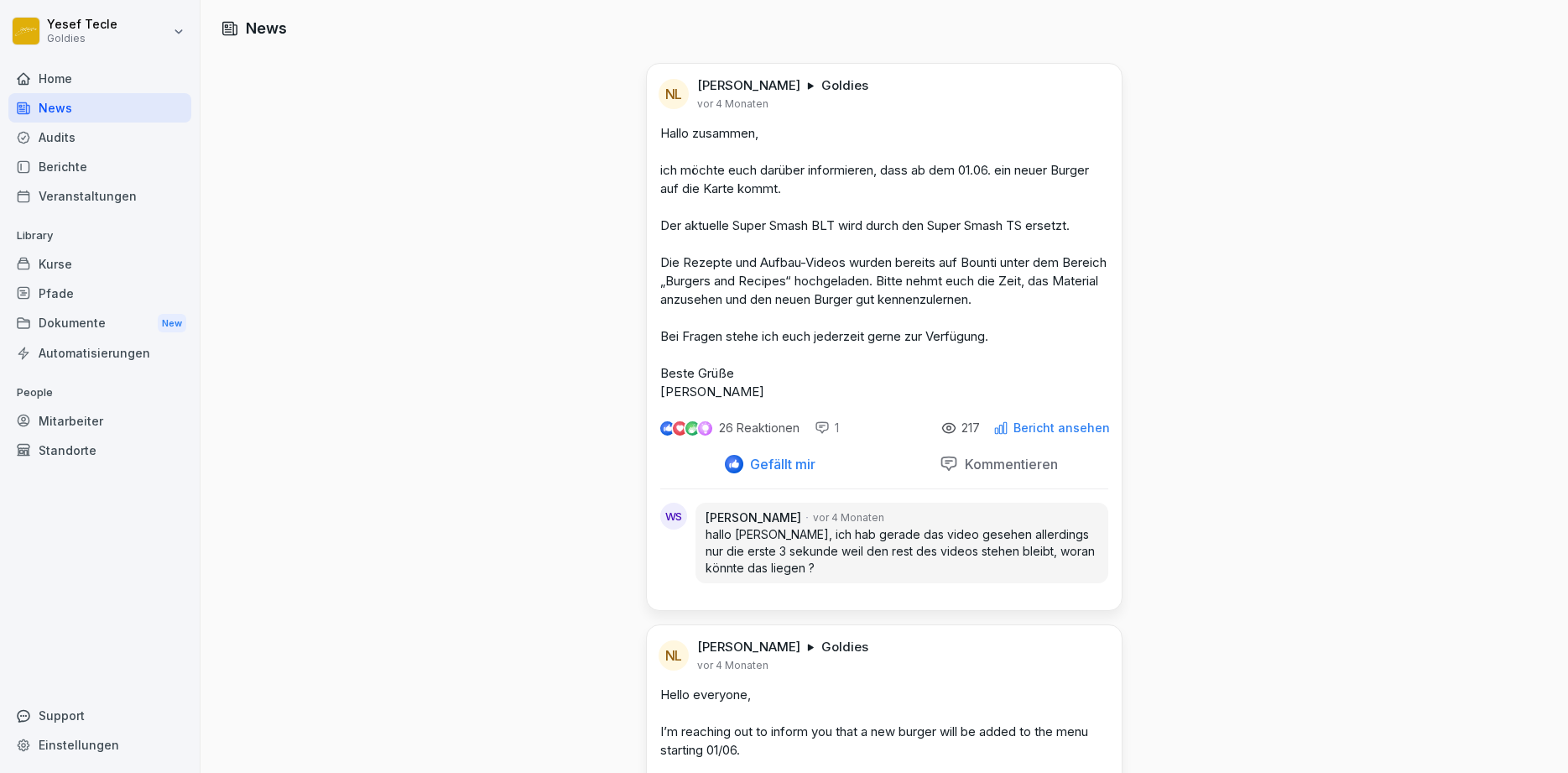
click at [69, 86] on div "Home" at bounding box center [99, 78] width 182 height 30
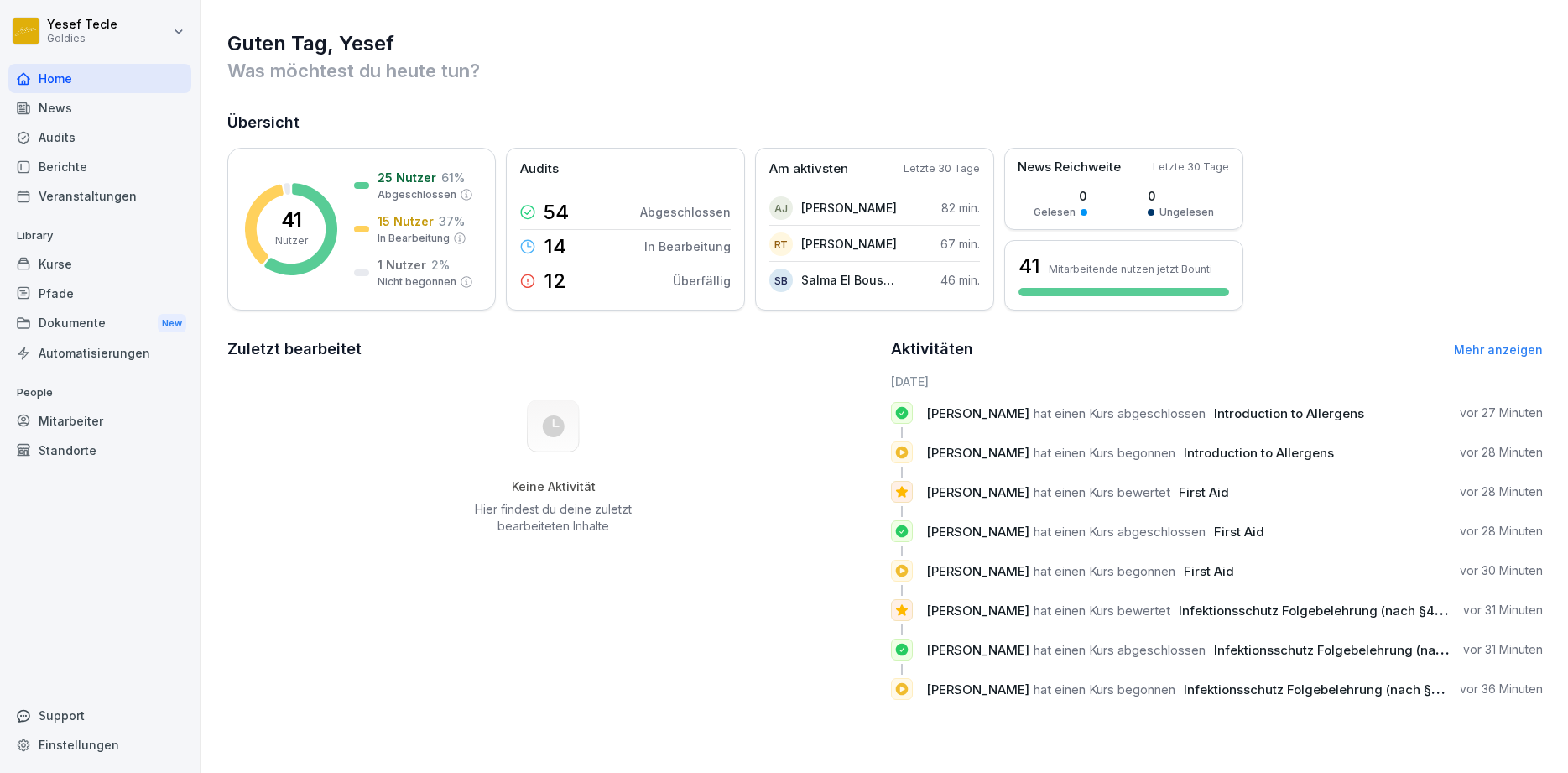
click at [81, 138] on div "Audits" at bounding box center [99, 137] width 182 height 30
